Goal: Information Seeking & Learning: Learn about a topic

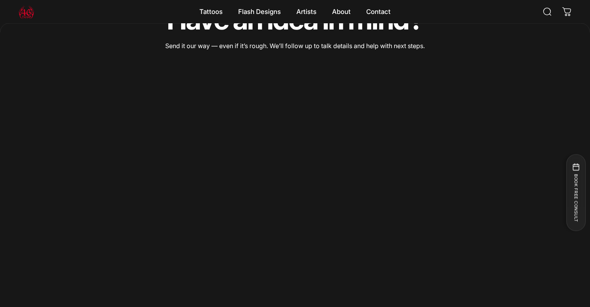
scroll to position [1402, 0]
click at [23, 14] on img at bounding box center [27, 12] width 16 height 16
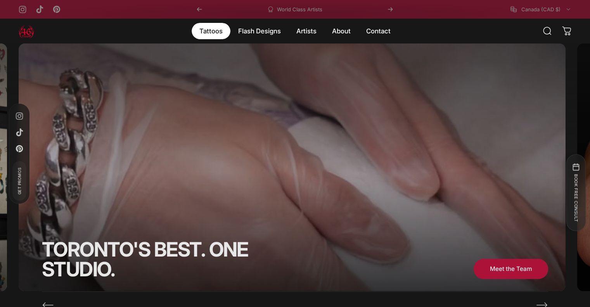
click at [217, 38] on magnet-element "Tattoos Tattoos" at bounding box center [210, 31] width 39 height 16
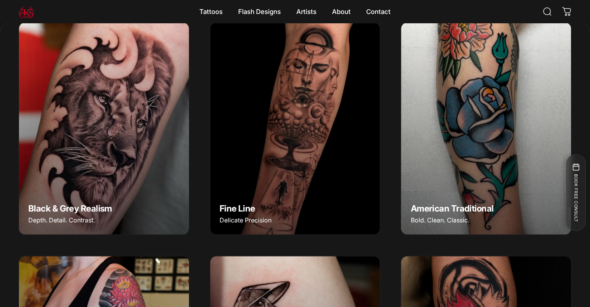
scroll to position [308, 0]
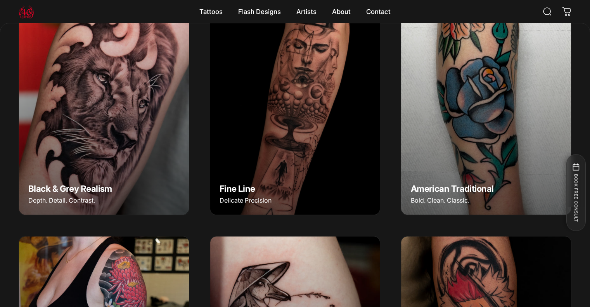
click at [159, 117] on img "Black & Grey Realism" at bounding box center [104, 108] width 178 height 223
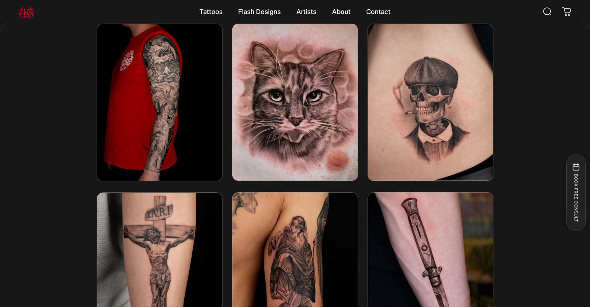
scroll to position [1434, 0]
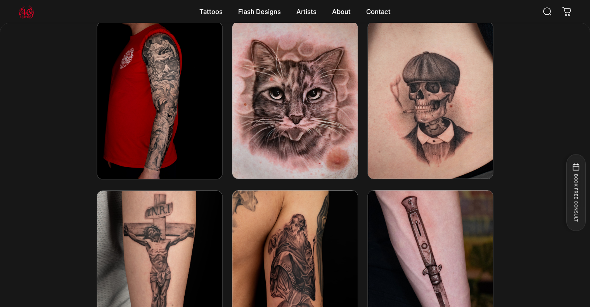
click at [473, 135] on img at bounding box center [430, 99] width 134 height 167
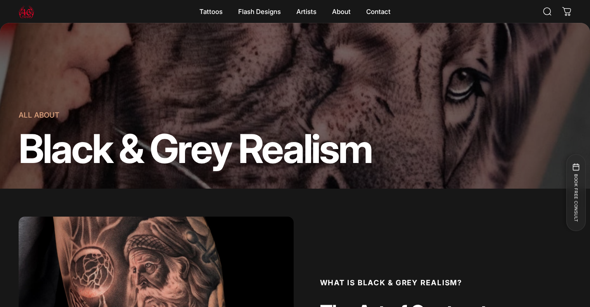
scroll to position [0, 0]
